Goal: Task Accomplishment & Management: Manage account settings

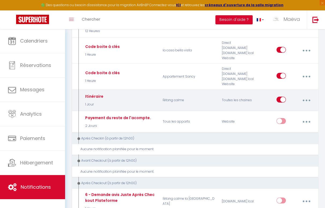
scroll to position [140, 0]
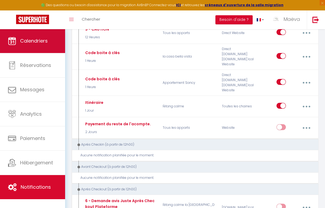
click at [48, 48] on link "Calendriers" at bounding box center [32, 41] width 65 height 24
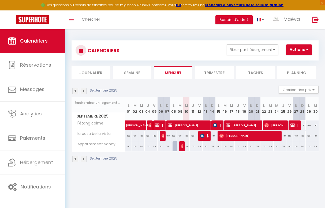
click at [240, 185] on body "🟢 Des questions ou besoin d'assistance pour la migration AirBnB? Connectez-vous…" at bounding box center [162, 133] width 325 height 208
click at [74, 89] on img at bounding box center [75, 91] width 6 height 6
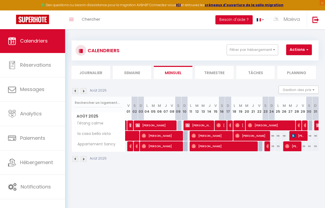
click at [84, 91] on img at bounding box center [84, 91] width 6 height 6
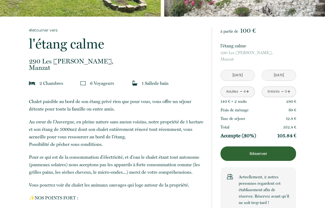
scroll to position [96, 0]
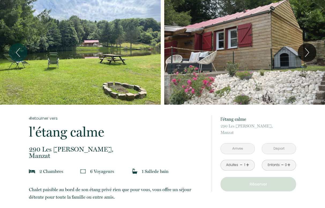
scroll to position [96, 0]
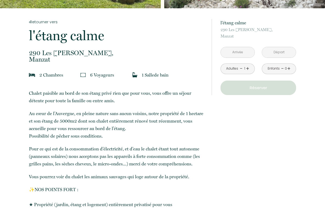
click at [241, 46] on div "à partir de 100 € l'étang calme 290 Les James, Manzat < Sep 2025 > Dim Lun Mar …" at bounding box center [258, 57] width 76 height 76
click at [241, 49] on input "text" at bounding box center [238, 52] width 34 height 10
click at [240, 51] on input "text" at bounding box center [238, 52] width 34 height 10
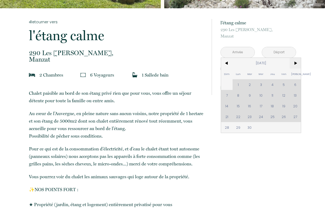
click at [294, 63] on span ">" at bounding box center [296, 63] width 12 height 11
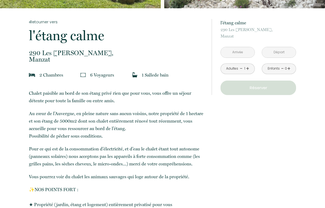
click at [235, 51] on input "text" at bounding box center [238, 52] width 34 height 10
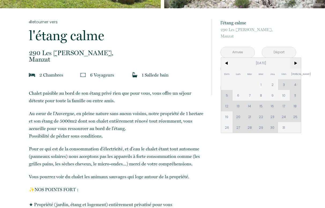
click at [298, 64] on span ">" at bounding box center [296, 63] width 12 height 11
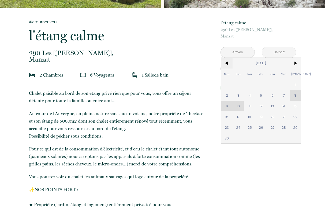
click at [229, 61] on span "<" at bounding box center [227, 63] width 12 height 11
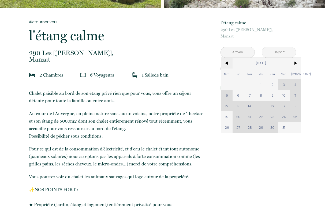
click at [229, 61] on span "<" at bounding box center [227, 63] width 12 height 11
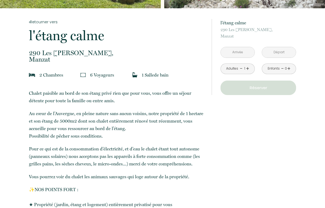
click at [240, 53] on input "text" at bounding box center [238, 52] width 34 height 10
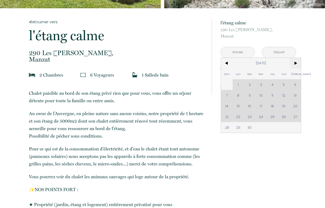
click at [297, 66] on span ">" at bounding box center [296, 63] width 12 height 11
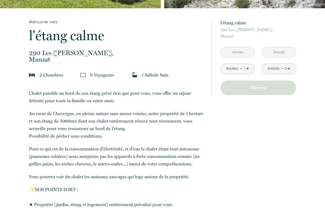
scroll to position [78, 0]
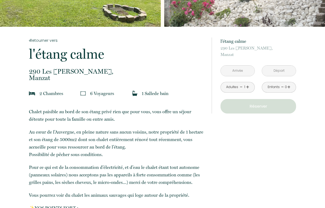
click at [240, 70] on input "text" at bounding box center [238, 71] width 34 height 10
click at [237, 73] on input "text" at bounding box center [238, 71] width 34 height 10
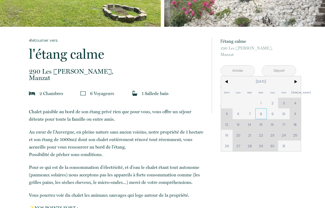
click at [260, 115] on span "8" at bounding box center [261, 114] width 12 height 11
type input "Mer 08 Oct 2025"
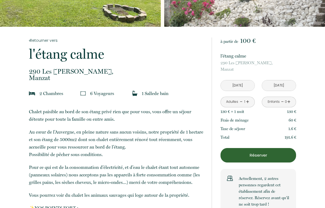
click at [280, 72] on p "290 Les James, Manzat" at bounding box center [258, 66] width 76 height 13
click at [278, 79] on div "à partir de 100 € l'étang calme 290 Les James, Manzat Mer 08 Oct 2025 < Oct 202…" at bounding box center [258, 126] width 76 height 177
click at [278, 84] on input "Jeu 09 Oct 2025" at bounding box center [279, 85] width 34 height 10
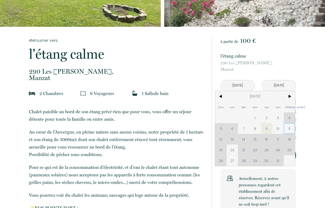
click at [289, 130] on span "11" at bounding box center [290, 128] width 12 height 11
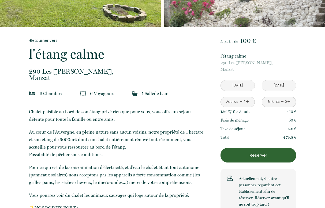
click at [248, 102] on link "+" at bounding box center [247, 102] width 3 height 8
click at [241, 102] on link "-" at bounding box center [241, 102] width 3 height 8
click at [253, 114] on div "136.67 € × 3 nuit s 410 €" at bounding box center [258, 111] width 76 height 9
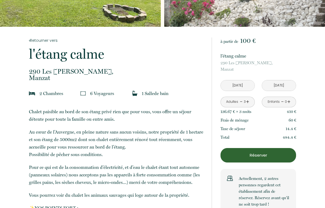
click at [250, 91] on div "Mer 08 Oct 2025 < Oct 2025 > Dim Lun Mar Mer Jeu Ven Sam 1 2 3 4 5 6 7 8 9 10 1…" at bounding box center [237, 85] width 34 height 11
click at [275, 83] on input "Sam 11 Oct 2025" at bounding box center [279, 85] width 34 height 10
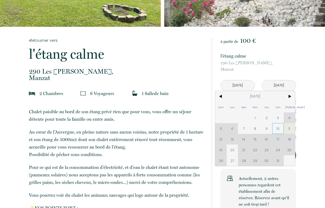
click at [280, 131] on span "10" at bounding box center [278, 128] width 12 height 11
type input "Ven 10 Oct 2025"
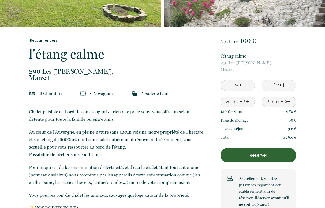
click at [262, 117] on div "Frais de ménage 60 €" at bounding box center [258, 120] width 76 height 9
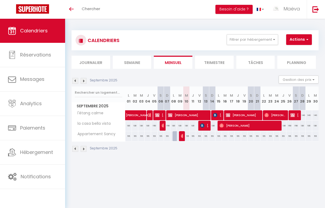
click at [294, 164] on body "🟢 Des questions ou besoin d'assistance pour la migration AirBnB? Connectez-vous…" at bounding box center [162, 123] width 325 height 208
click at [240, 181] on body "🟢 Des questions ou besoin d'assistance pour la migration AirBnB? Connectez-vous…" at bounding box center [162, 123] width 325 height 208
click at [247, 128] on span "[PERSON_NAME]" at bounding box center [249, 126] width 60 height 10
select select "OK"
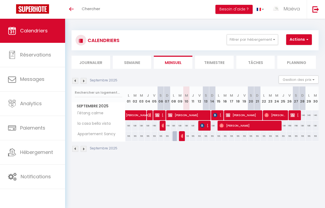
select select "1"
select select "0"
select select "1"
select select
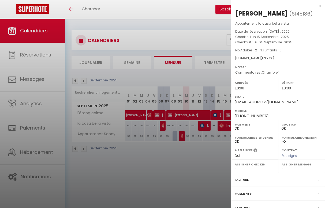
click at [207, 156] on div at bounding box center [162, 104] width 325 height 208
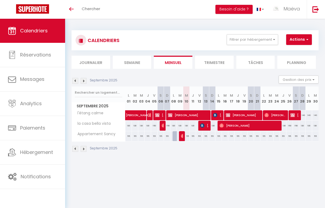
click at [207, 156] on div "Septembre 2025" at bounding box center [195, 150] width 247 height 16
click at [208, 173] on body "🟢 Des questions ou besoin d'assistance pour la migration AirBnB? Connectez-vous…" at bounding box center [162, 123] width 325 height 208
click at [85, 82] on img at bounding box center [84, 81] width 6 height 6
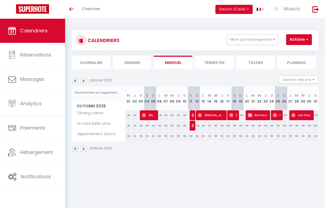
click at [85, 82] on img at bounding box center [84, 81] width 6 height 6
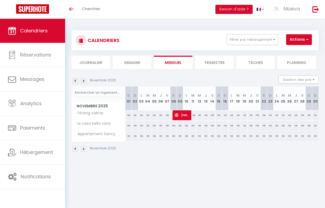
click at [85, 82] on img at bounding box center [84, 81] width 6 height 6
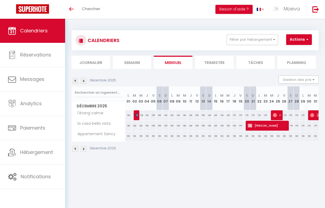
click at [85, 82] on img at bounding box center [84, 81] width 6 height 6
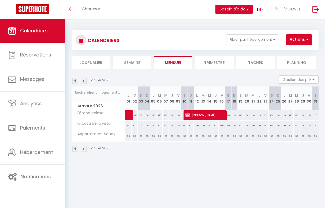
click at [85, 82] on img at bounding box center [84, 81] width 6 height 6
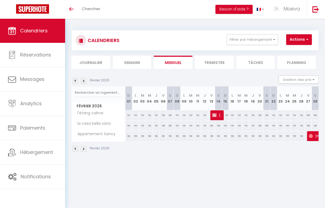
click at [77, 79] on img at bounding box center [75, 81] width 6 height 6
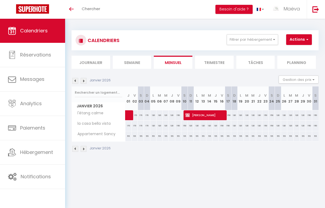
click at [77, 79] on img at bounding box center [75, 81] width 6 height 6
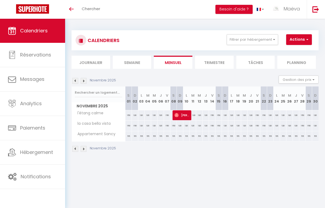
click at [77, 79] on img at bounding box center [75, 81] width 6 height 6
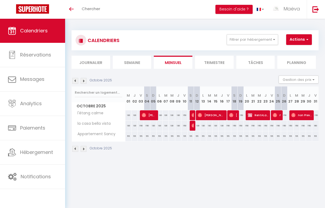
click at [77, 79] on img at bounding box center [75, 81] width 6 height 6
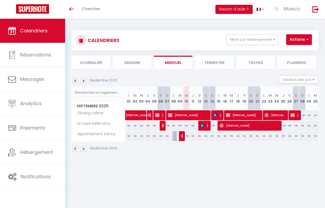
click at [77, 79] on img at bounding box center [75, 81] width 6 height 6
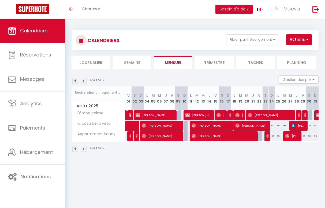
click at [85, 79] on img at bounding box center [84, 81] width 6 height 6
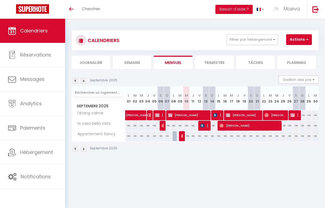
click at [74, 78] on img at bounding box center [75, 81] width 6 height 6
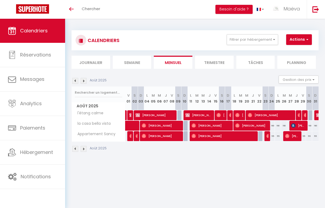
click at [74, 79] on img at bounding box center [75, 81] width 6 height 6
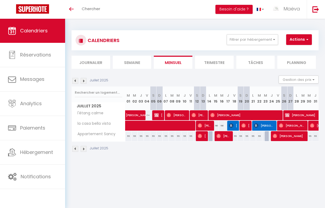
click at [74, 79] on img at bounding box center [75, 81] width 6 height 6
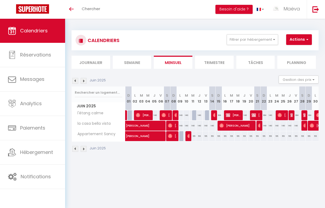
click at [83, 79] on img at bounding box center [84, 81] width 6 height 6
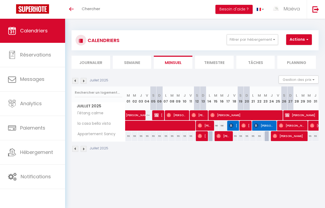
click at [83, 79] on img at bounding box center [84, 81] width 6 height 6
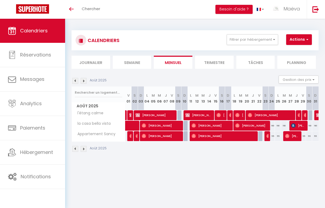
click at [83, 79] on img at bounding box center [84, 81] width 6 height 6
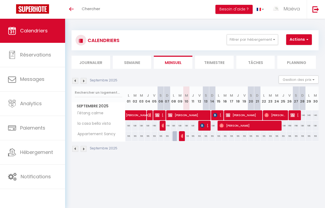
click at [195, 178] on body "🟢 Des questions ou besoin d'assistance pour la migration AirBnB? Connectez-vous…" at bounding box center [162, 123] width 325 height 208
click at [233, 123] on span "[PERSON_NAME]" at bounding box center [249, 126] width 60 height 10
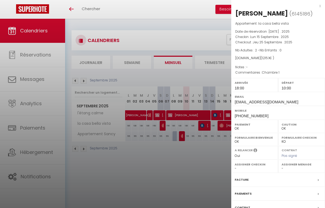
click at [194, 167] on div at bounding box center [162, 104] width 325 height 208
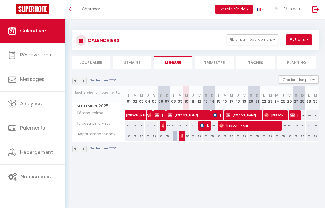
click at [214, 126] on div "130" at bounding box center [212, 126] width 6 height 10
type input "130"
type input "Dim 14 Septembre 2025"
type input "Lun 15 Septembre 2025"
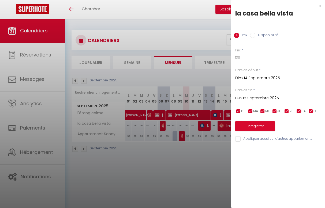
click at [320, 6] on div "x" at bounding box center [276, 6] width 90 height 6
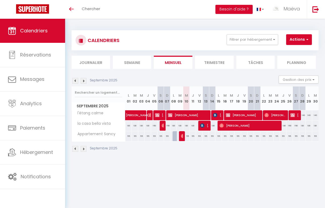
click at [219, 172] on body "🟢 Des questions ou besoin d'assistance pour la migration AirBnB? Connectez-vous…" at bounding box center [162, 123] width 325 height 208
click at [213, 124] on div "130" at bounding box center [212, 126] width 6 height 10
type input "130"
type input "Dim 14 Septembre 2025"
type input "Lun 15 Septembre 2025"
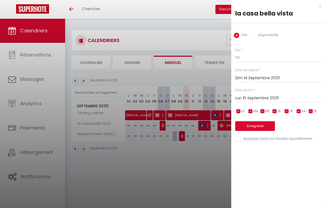
click at [321, 5] on div "x la casa bella vista Prix Disponibilité Prix * 130 Statut * Disponible Indispo…" at bounding box center [278, 74] width 94 height 148
click at [320, 6] on div "x" at bounding box center [276, 6] width 90 height 6
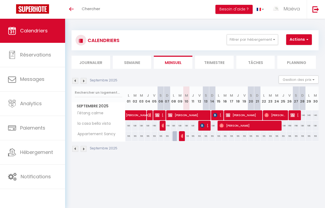
click at [221, 163] on div "CALENDRIERS Filtrer par hébergement Tous l'étang calme la casa bella vista Appa…" at bounding box center [195, 91] width 260 height 145
click at [207, 43] on div "CALENDRIERS Filtrer par hébergement Tous l'étang calme la casa bella vista Appa…" at bounding box center [195, 40] width 239 height 12
drag, startPoint x: 133, startPoint y: 43, endPoint x: 119, endPoint y: 40, distance: 13.7
click at [120, 40] on div "CALENDRIERS Filtrer par hébergement Tous l'étang calme la casa bella vista Appa…" at bounding box center [195, 40] width 239 height 12
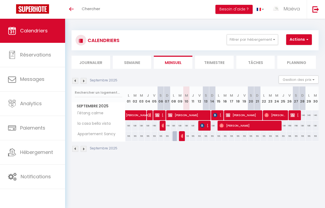
drag, startPoint x: 119, startPoint y: 40, endPoint x: 136, endPoint y: 37, distance: 16.9
click at [136, 37] on div "CALENDRIERS Filtrer par hébergement Tous l'étang calme la casa bella vista Appa…" at bounding box center [195, 40] width 239 height 12
click at [85, 81] on img at bounding box center [84, 81] width 6 height 6
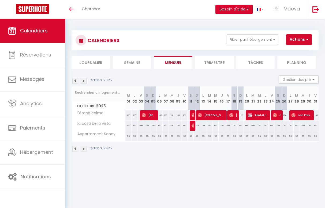
click at [75, 80] on img at bounding box center [75, 81] width 6 height 6
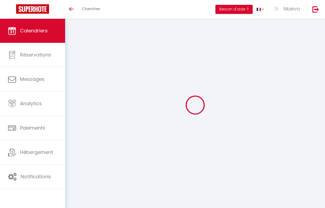
select select "0"
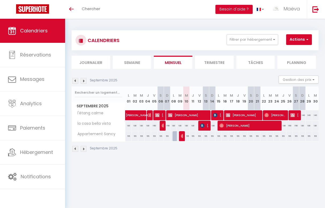
click at [217, 115] on img at bounding box center [215, 115] width 4 height 4
select select "KO"
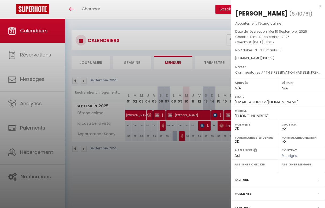
click at [320, 4] on div "x" at bounding box center [276, 6] width 90 height 6
